Goal: Task Accomplishment & Management: Manage account settings

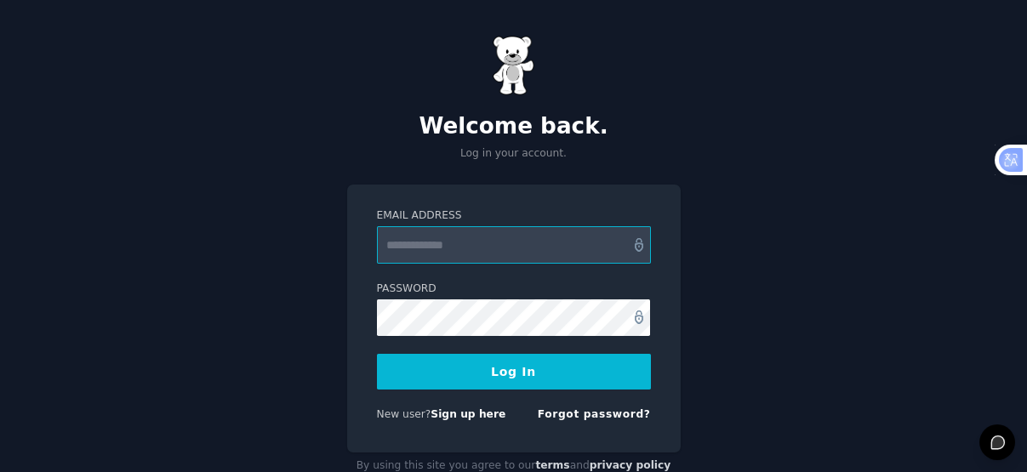
click at [549, 252] on input "Email Address" at bounding box center [514, 244] width 274 height 37
type input "**********"
click at [509, 367] on button "Log In" at bounding box center [514, 372] width 274 height 36
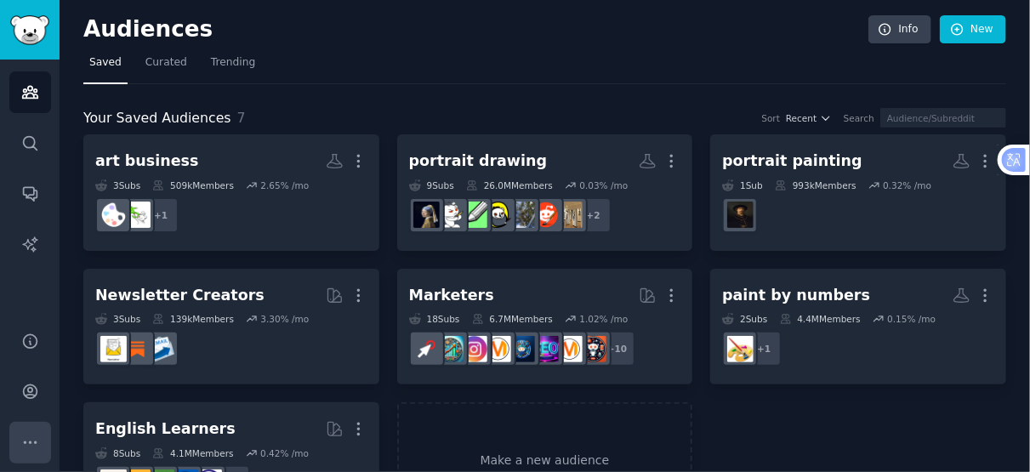
click at [19, 450] on button "More" at bounding box center [30, 443] width 42 height 42
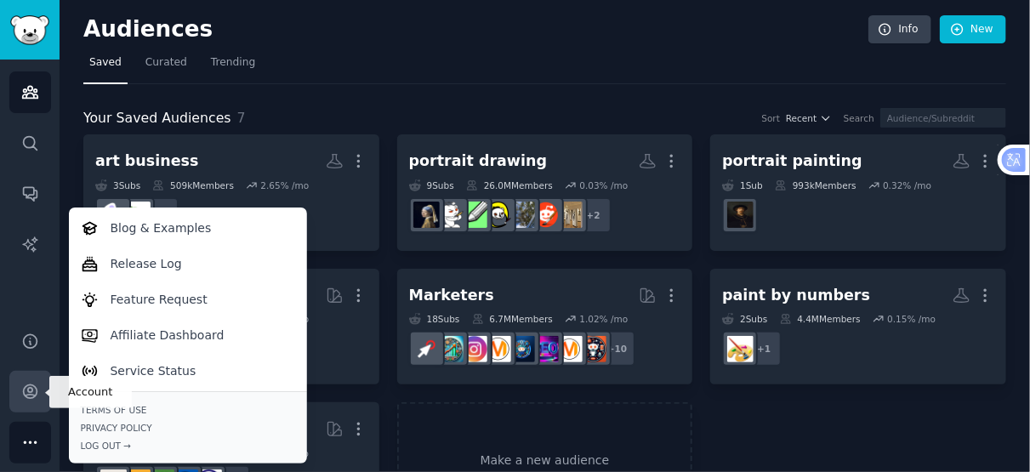
click at [31, 400] on icon "Sidebar" at bounding box center [30, 392] width 18 height 18
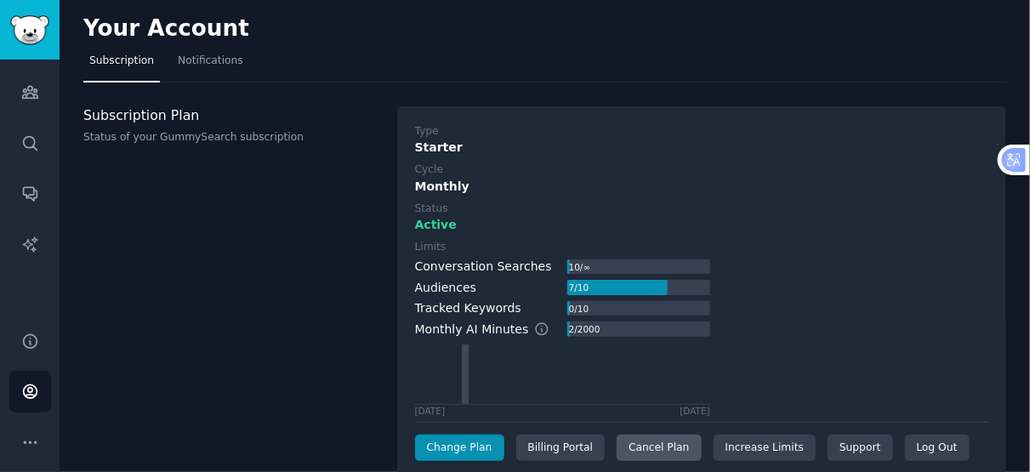
click at [644, 447] on div "Cancel Plan" at bounding box center [659, 448] width 84 height 27
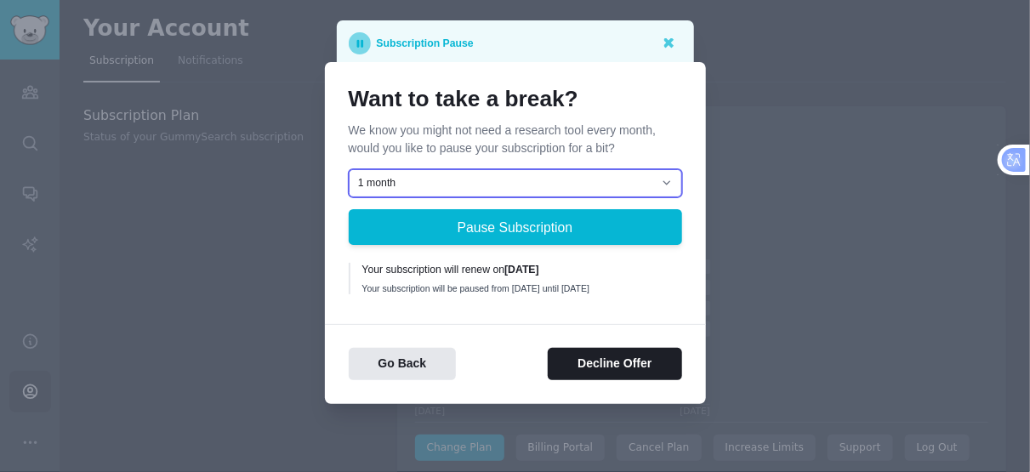
click at [667, 180] on select "1 month 2 months 3 months Choose a custom date to resume" at bounding box center [515, 183] width 333 height 29
select select "[object Object]"
click at [349, 169] on select "1 month 2 months 3 months Choose a custom date to resume" at bounding box center [515, 183] width 333 height 29
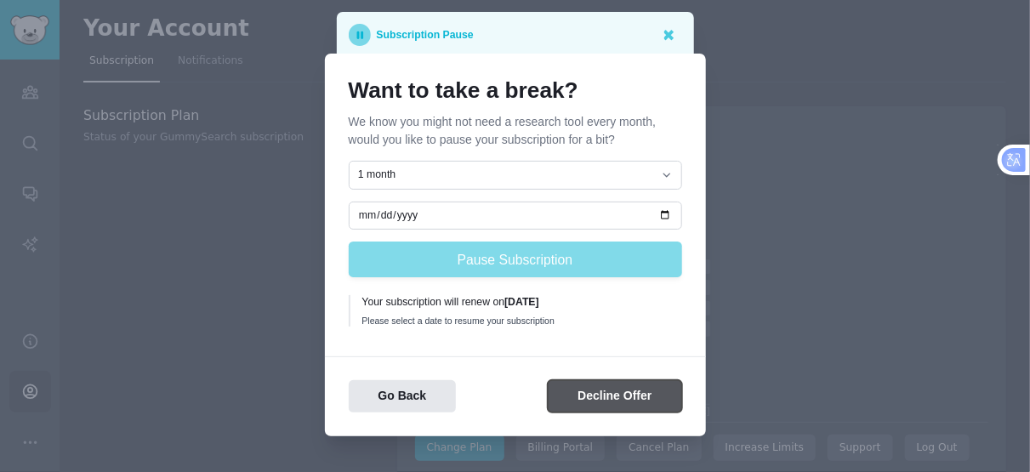
click at [564, 395] on button "Decline Offer" at bounding box center [615, 396] width 134 height 33
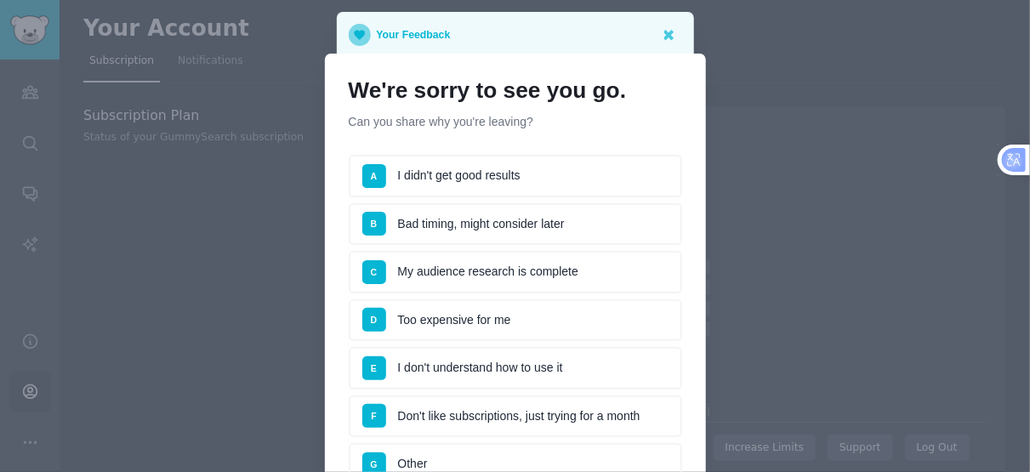
click at [405, 320] on li "D Too expensive for me" at bounding box center [515, 320] width 333 height 43
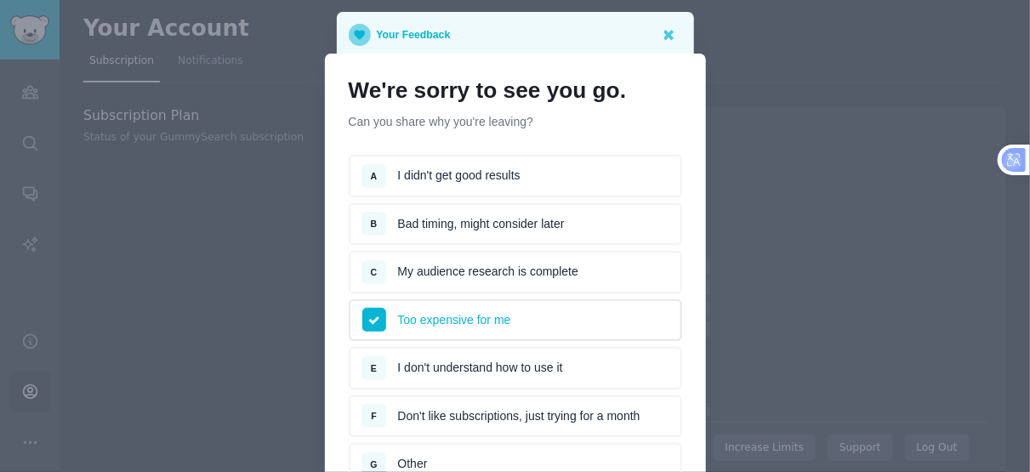
click at [394, 367] on div "E" at bounding box center [380, 368] width 36 height 15
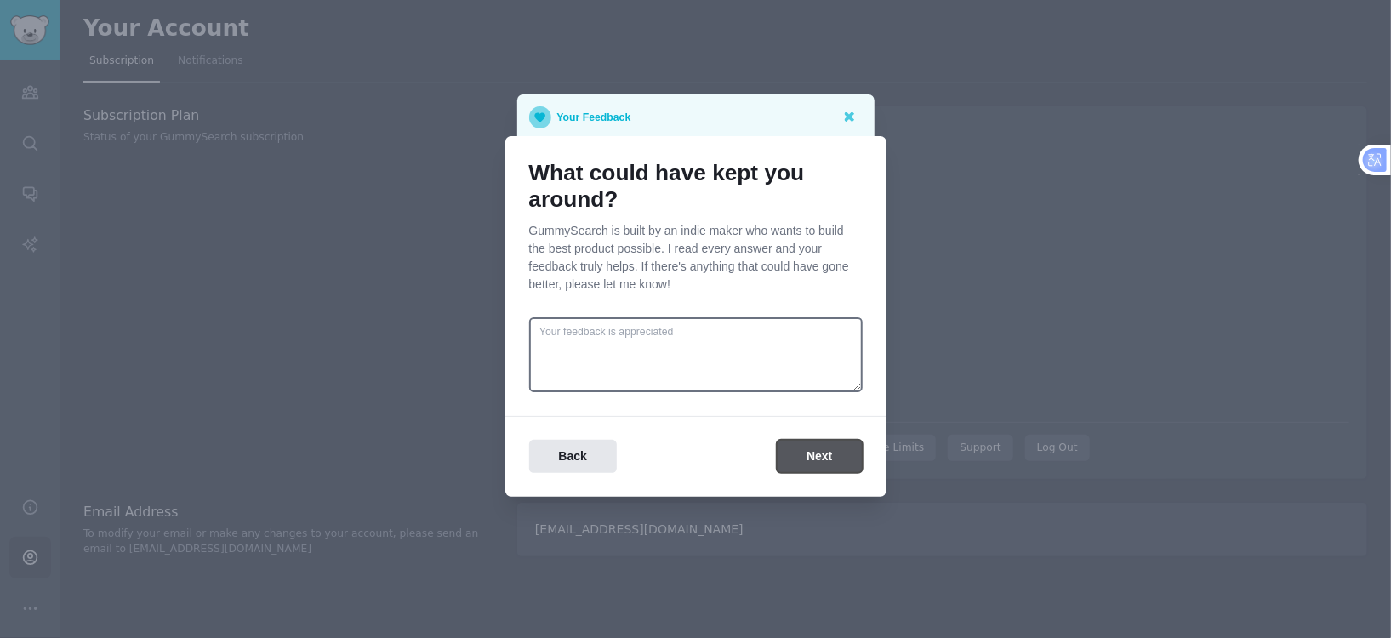
click at [808, 457] on button "Next" at bounding box center [819, 456] width 85 height 33
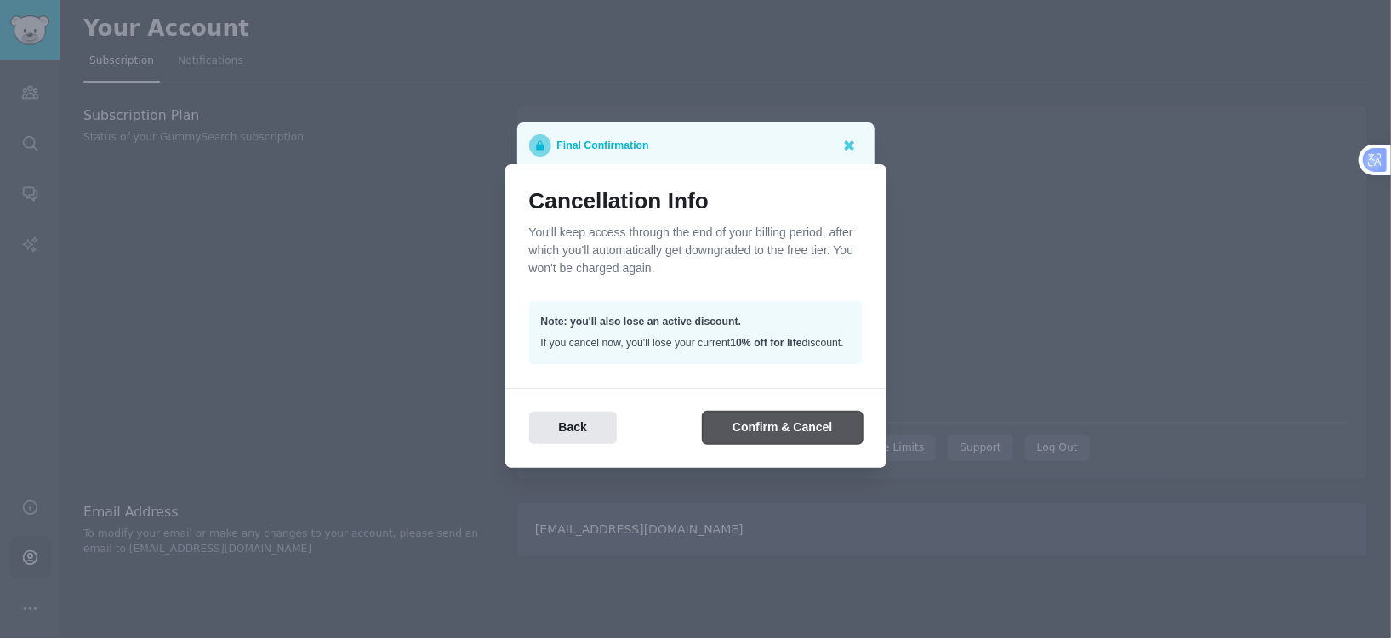
click at [753, 435] on button "Confirm & Cancel" at bounding box center [782, 428] width 159 height 33
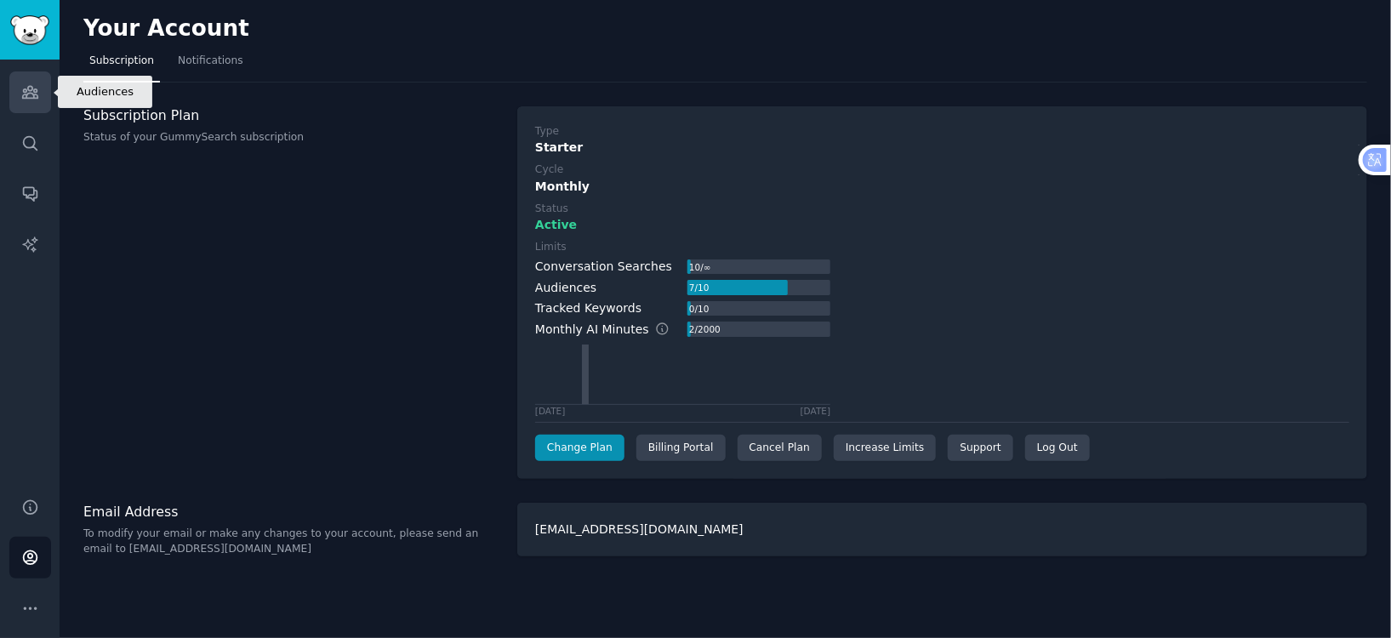
click at [31, 100] on icon "Sidebar" at bounding box center [30, 92] width 18 height 18
